Goal: Information Seeking & Learning: Learn about a topic

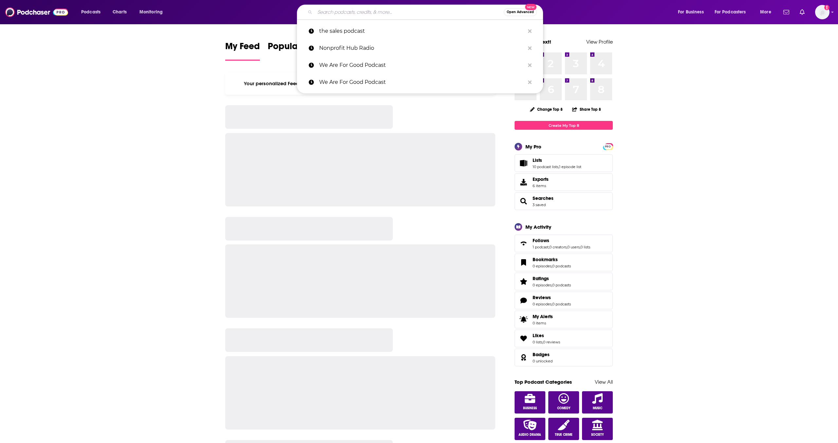
click at [338, 15] on input "Search podcasts, credits, & more..." at bounding box center [409, 12] width 189 height 10
paste input "Data Science at Home"
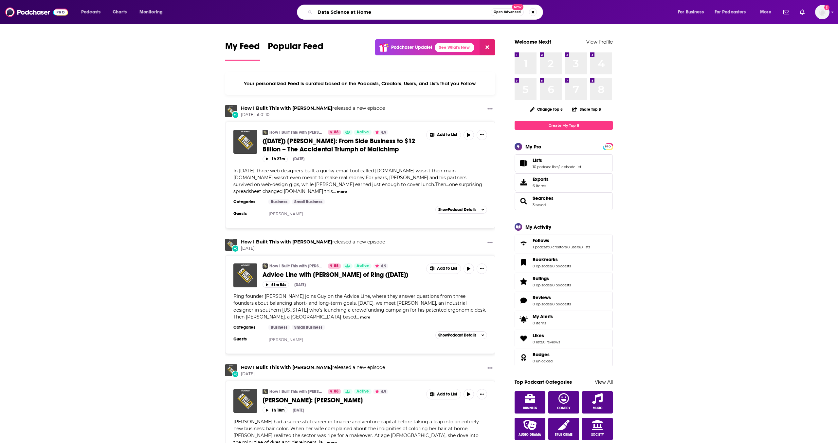
type input "Data Science at Home"
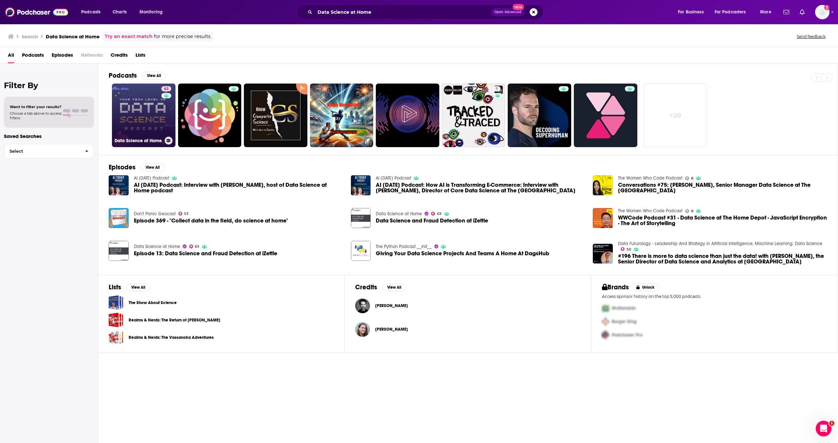
click at [142, 112] on link "63 Data Science at Home" at bounding box center [144, 115] width 64 height 64
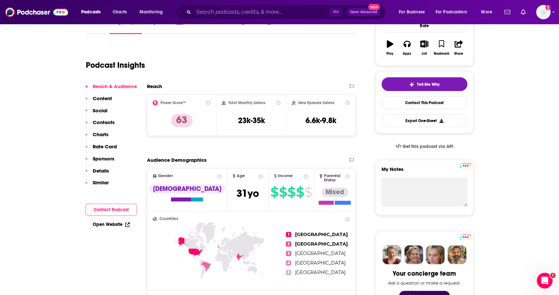
scroll to position [107, 0]
